Goal: Information Seeking & Learning: Check status

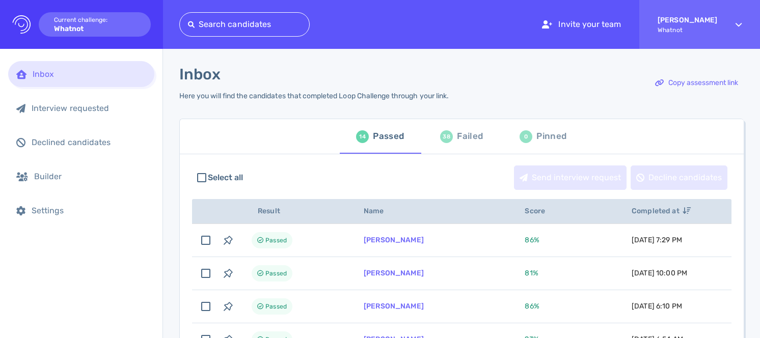
click at [470, 138] on div "Failed" at bounding box center [470, 136] width 26 height 15
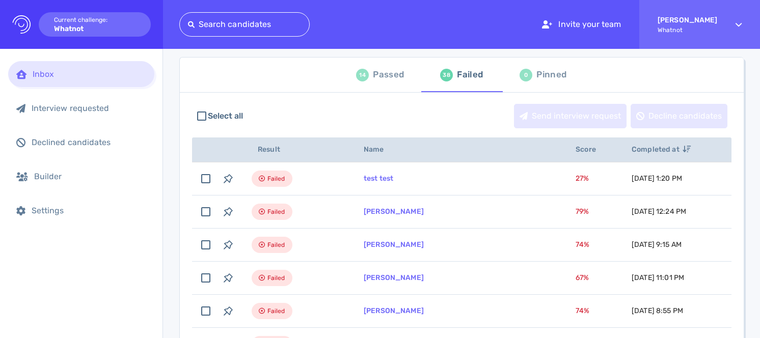
scroll to position [63, 0]
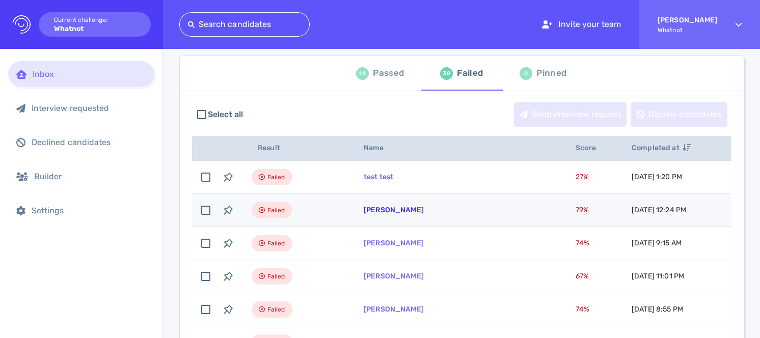
click at [397, 210] on link "[PERSON_NAME]" at bounding box center [394, 210] width 60 height 9
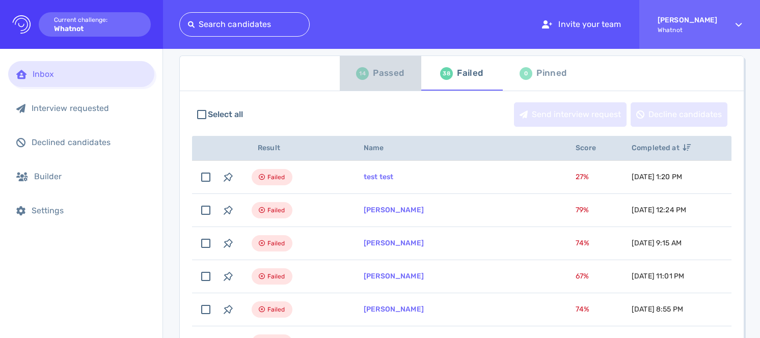
click at [391, 69] on div "Passed" at bounding box center [388, 73] width 31 height 15
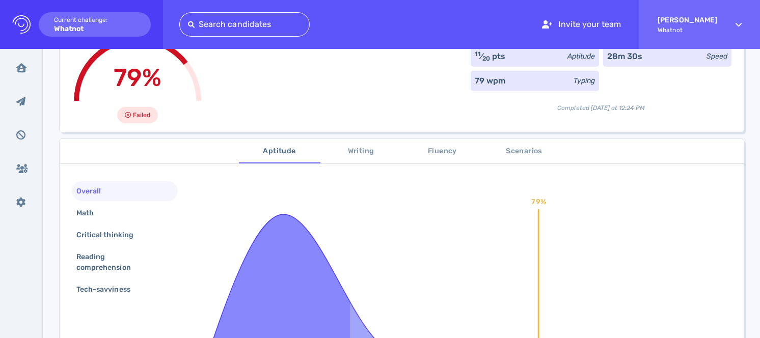
scroll to position [93, 0]
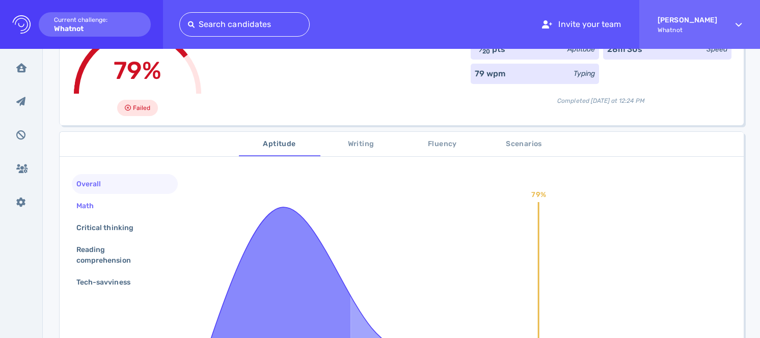
click at [126, 201] on div "Math" at bounding box center [125, 206] width 106 height 20
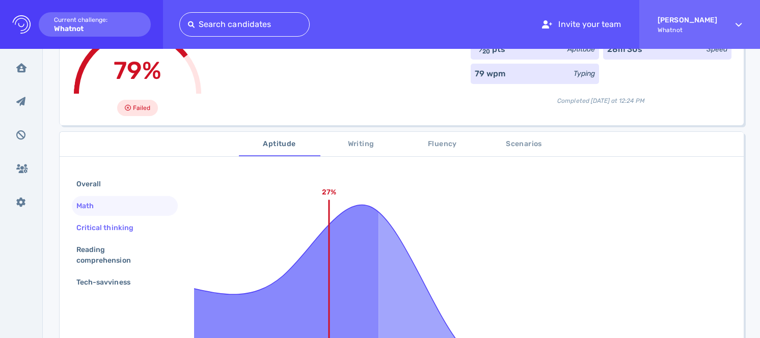
click at [129, 226] on div "Critical thinking" at bounding box center [109, 228] width 71 height 15
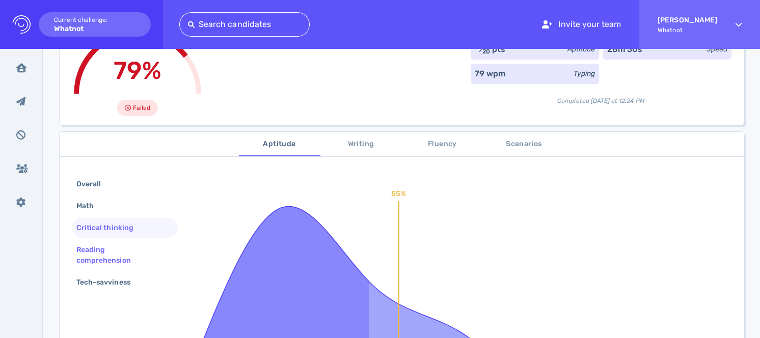
click at [129, 245] on div "Reading comprehension" at bounding box center [120, 255] width 93 height 25
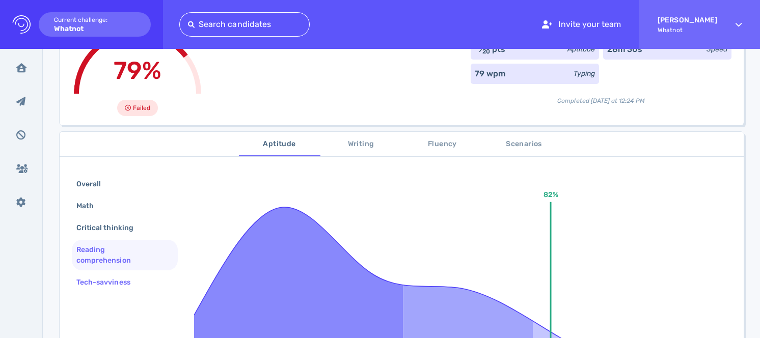
click at [139, 276] on div "Tech-savviness" at bounding box center [108, 282] width 68 height 15
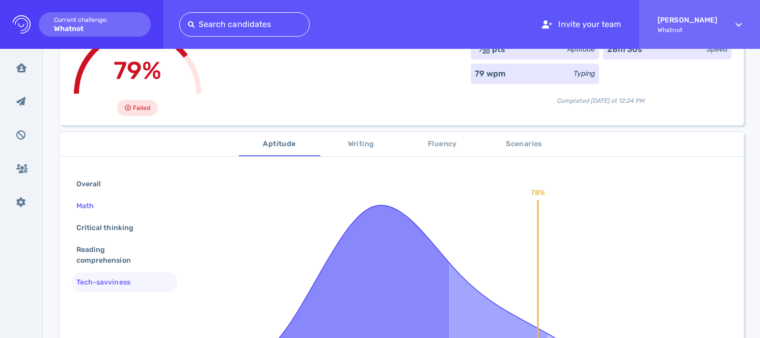
click at [121, 201] on div "Math" at bounding box center [125, 206] width 106 height 20
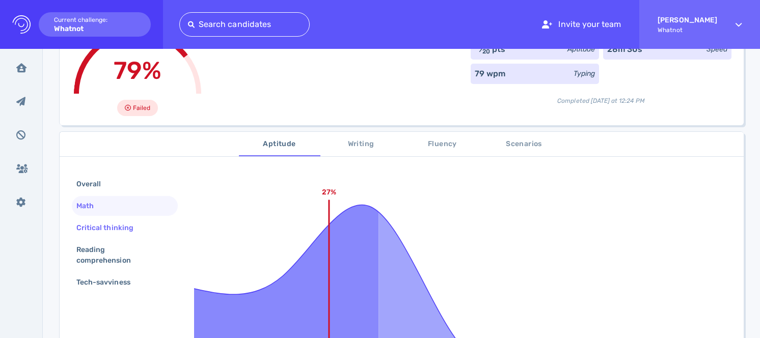
click at [137, 231] on div "Critical thinking" at bounding box center [109, 228] width 71 height 15
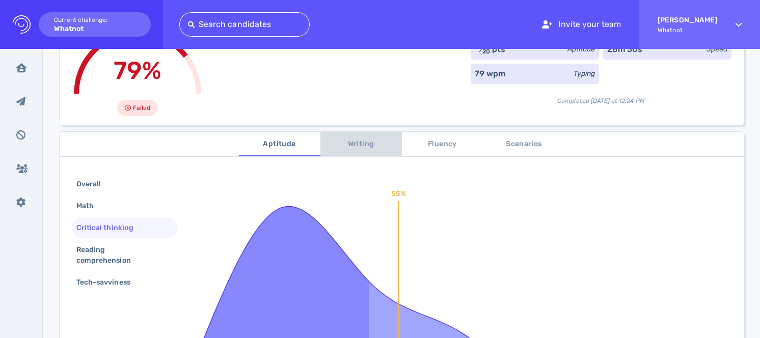
click at [345, 140] on span "Writing" at bounding box center [361, 144] width 69 height 13
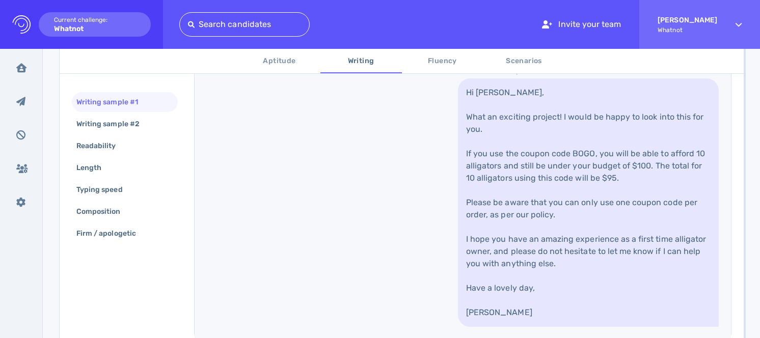
scroll to position [432, 0]
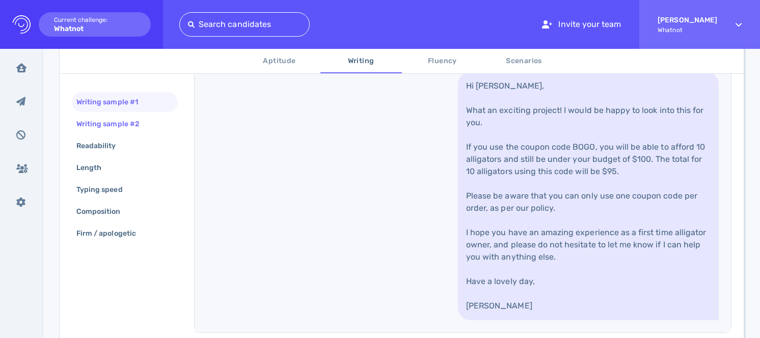
click at [146, 126] on div "Writing sample #2" at bounding box center [112, 124] width 77 height 15
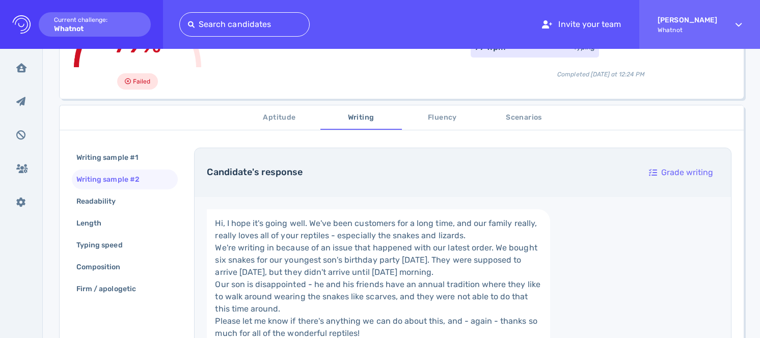
scroll to position [105, 0]
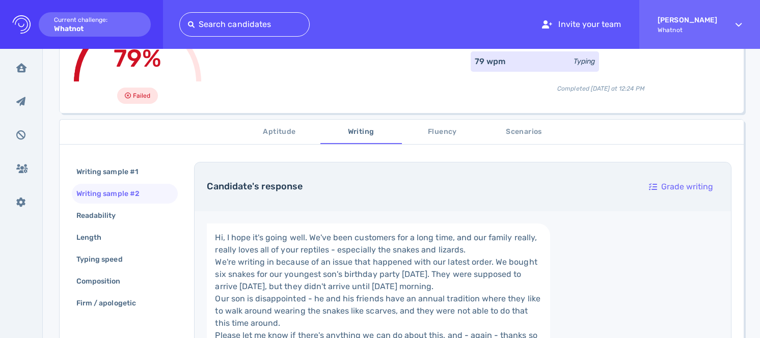
click at [292, 131] on span "Aptitude" at bounding box center [279, 132] width 69 height 13
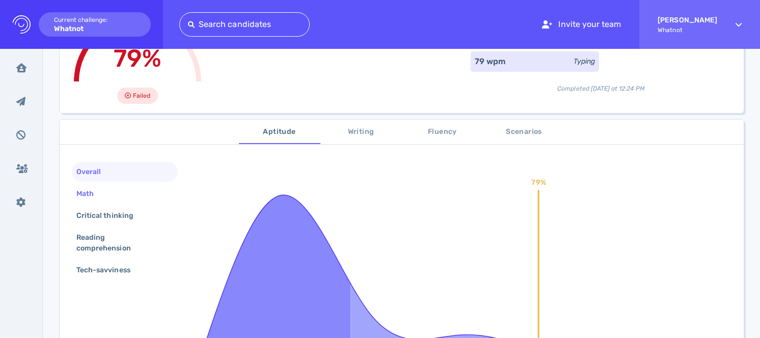
click at [123, 196] on div "Math" at bounding box center [125, 194] width 106 height 20
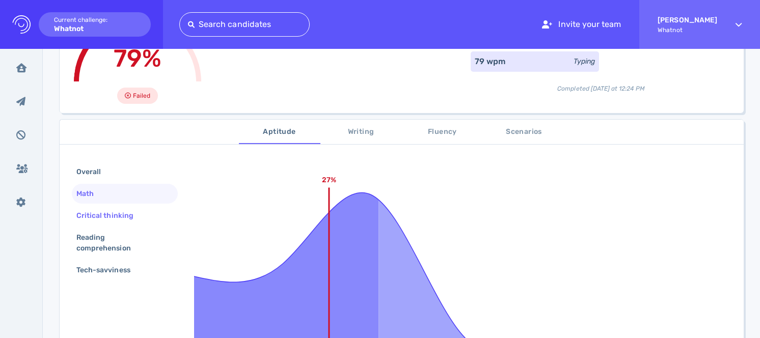
click at [133, 216] on div "Critical thinking" at bounding box center [109, 215] width 71 height 15
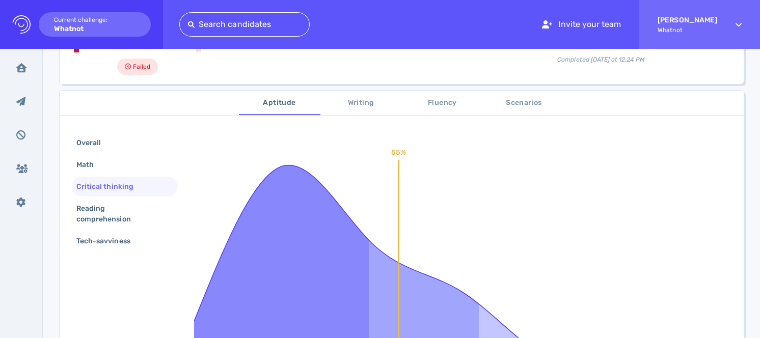
scroll to position [138, 0]
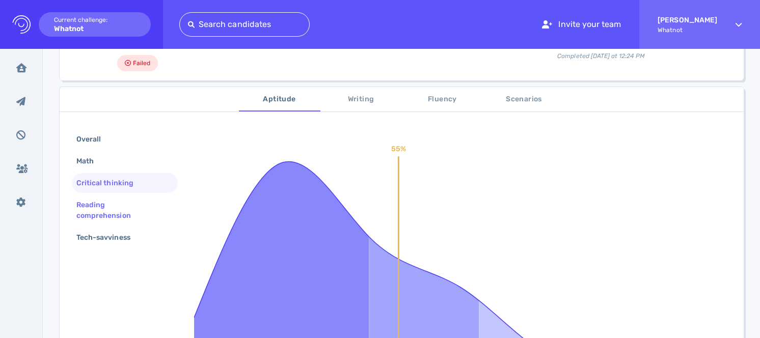
click at [128, 217] on div "Reading comprehension" at bounding box center [120, 210] width 93 height 25
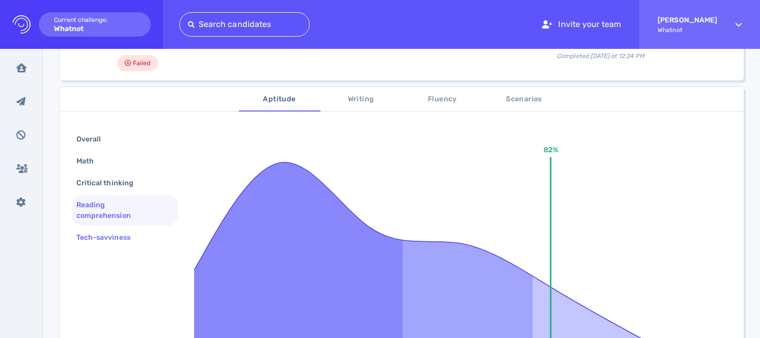
click at [128, 232] on div "Tech-savviness" at bounding box center [108, 237] width 68 height 15
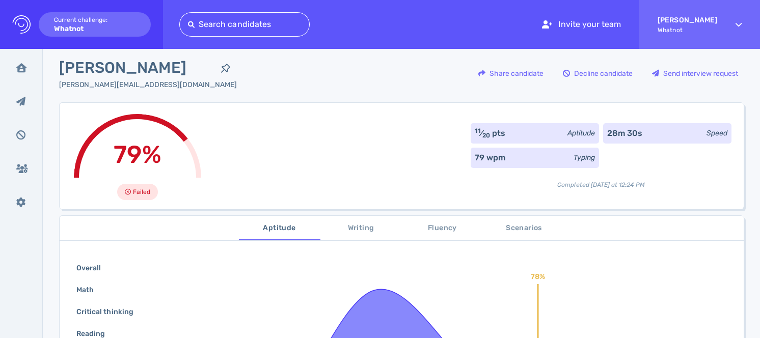
scroll to position [0, 0]
